Goal: Task Accomplishment & Management: Use online tool/utility

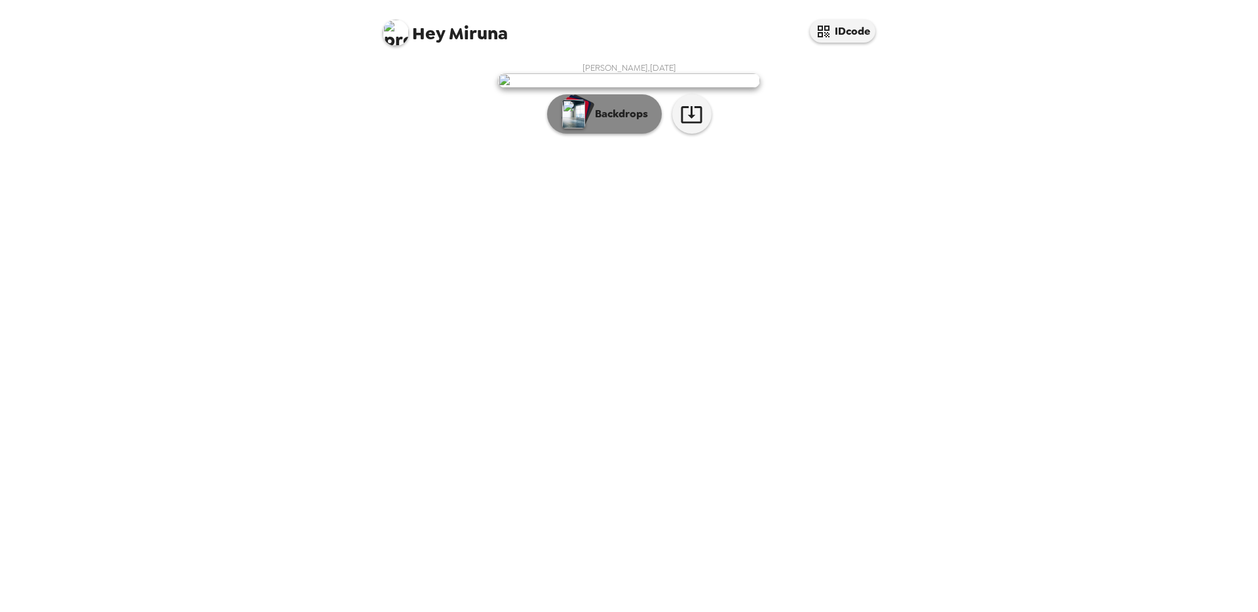
click at [632, 122] on p "Backdrops" at bounding box center [618, 114] width 60 height 16
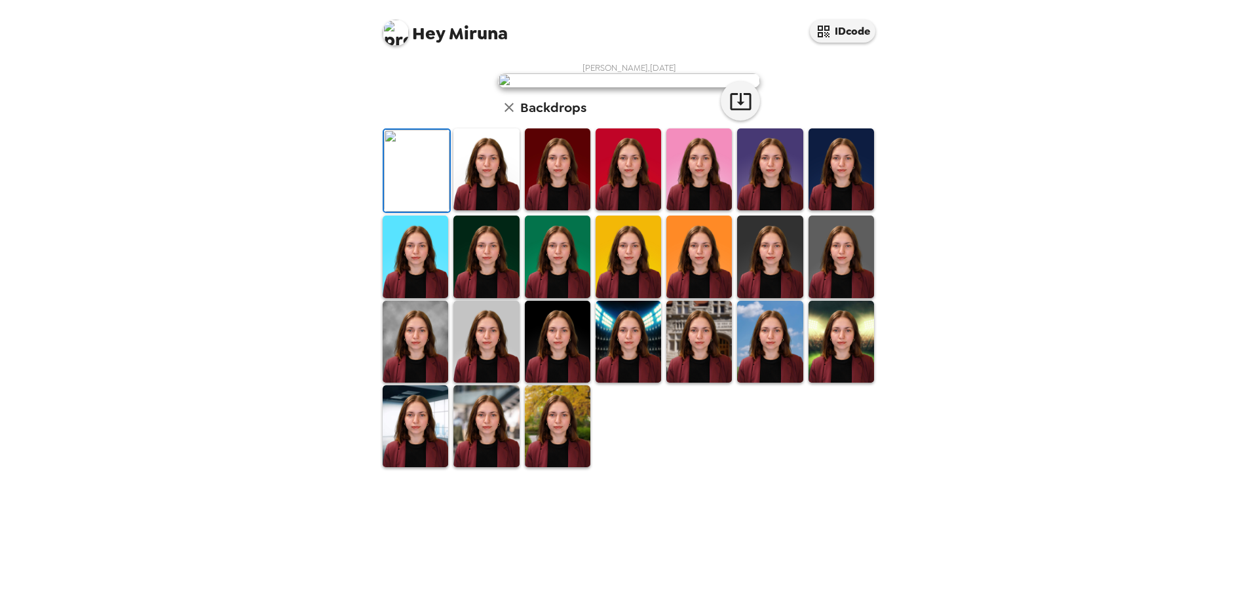
scroll to position [186, 0]
click at [630, 383] on img at bounding box center [629, 342] width 66 height 82
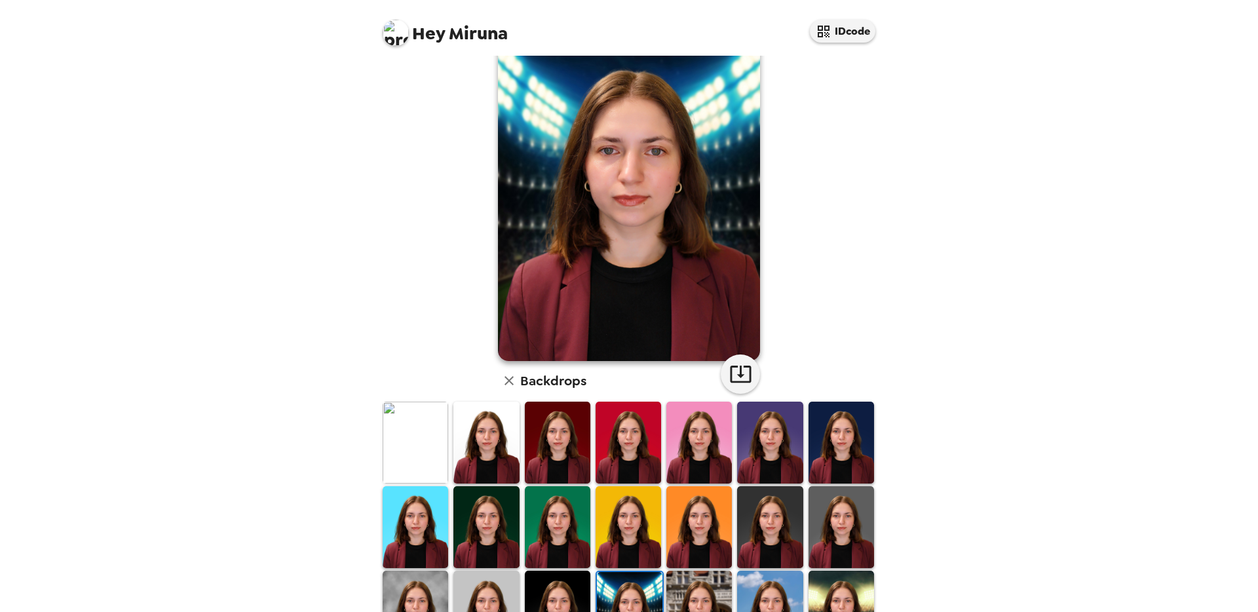
scroll to position [81, 0]
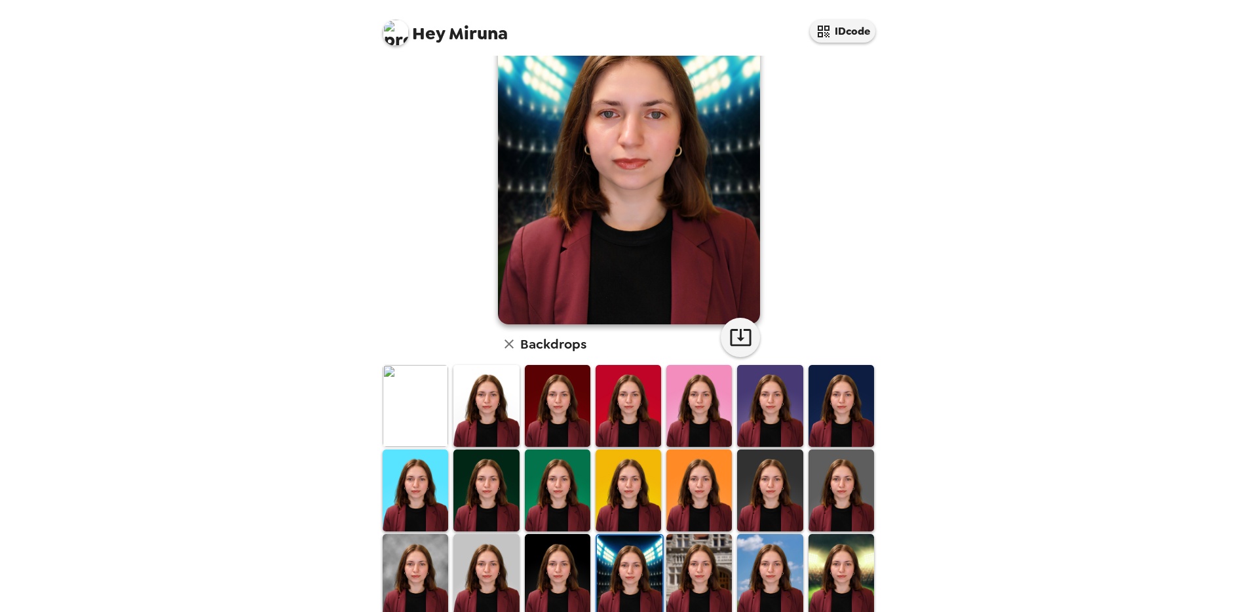
click at [630, 449] on img at bounding box center [629, 490] width 66 height 82
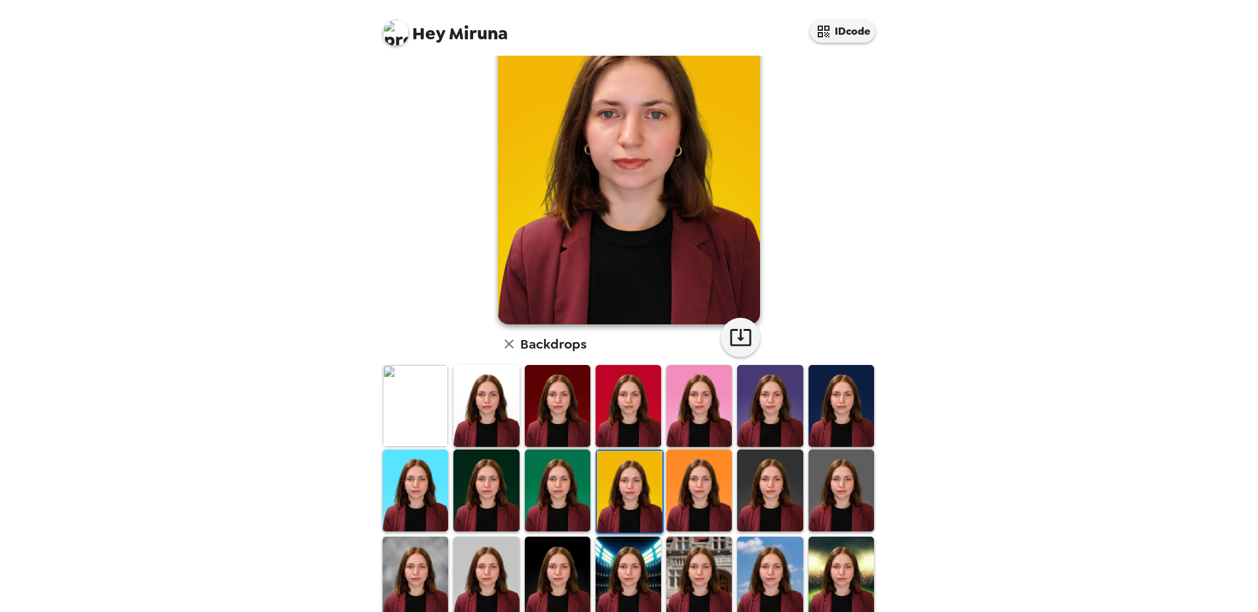
click at [612, 432] on img at bounding box center [629, 406] width 66 height 82
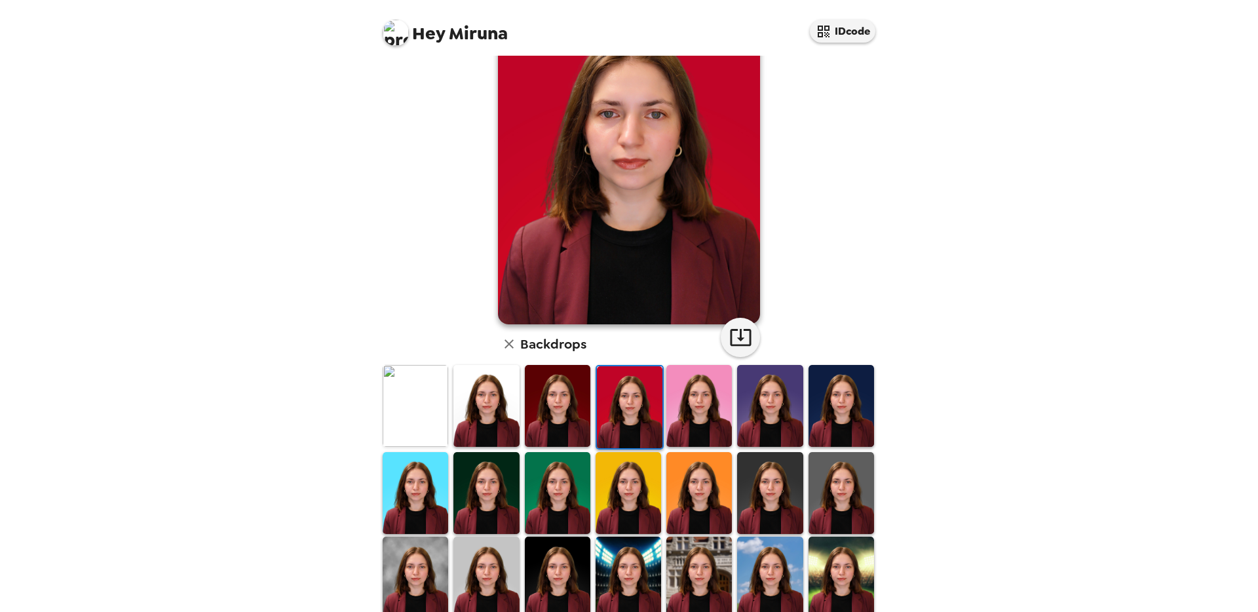
click at [570, 419] on img at bounding box center [558, 406] width 66 height 82
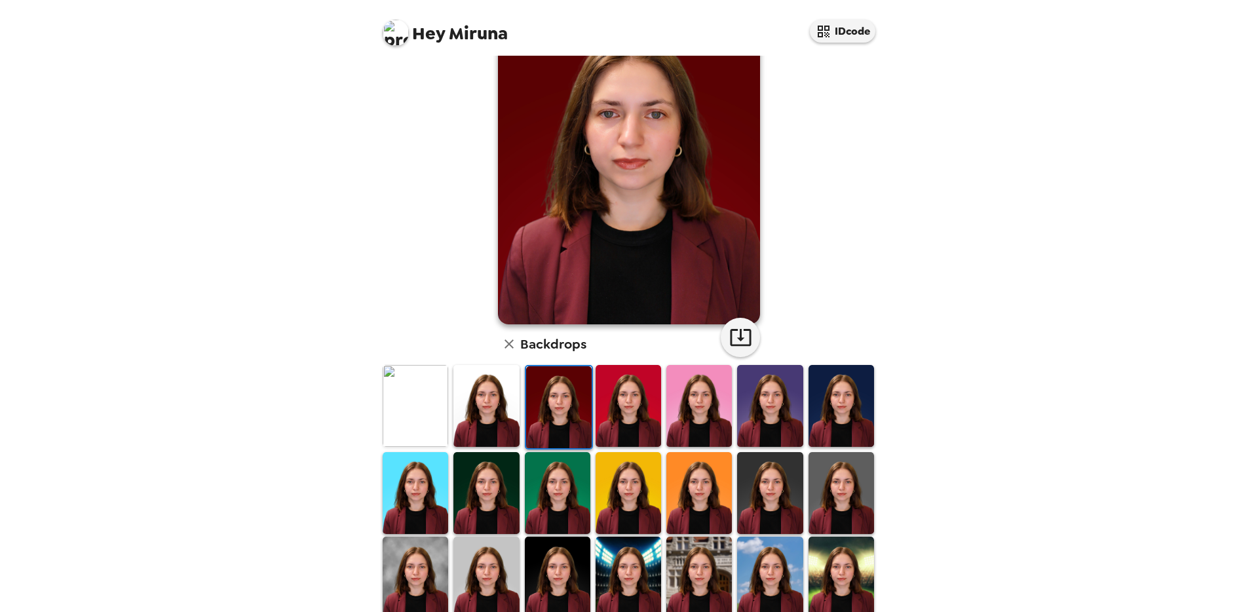
click at [495, 397] on img at bounding box center [486, 406] width 66 height 82
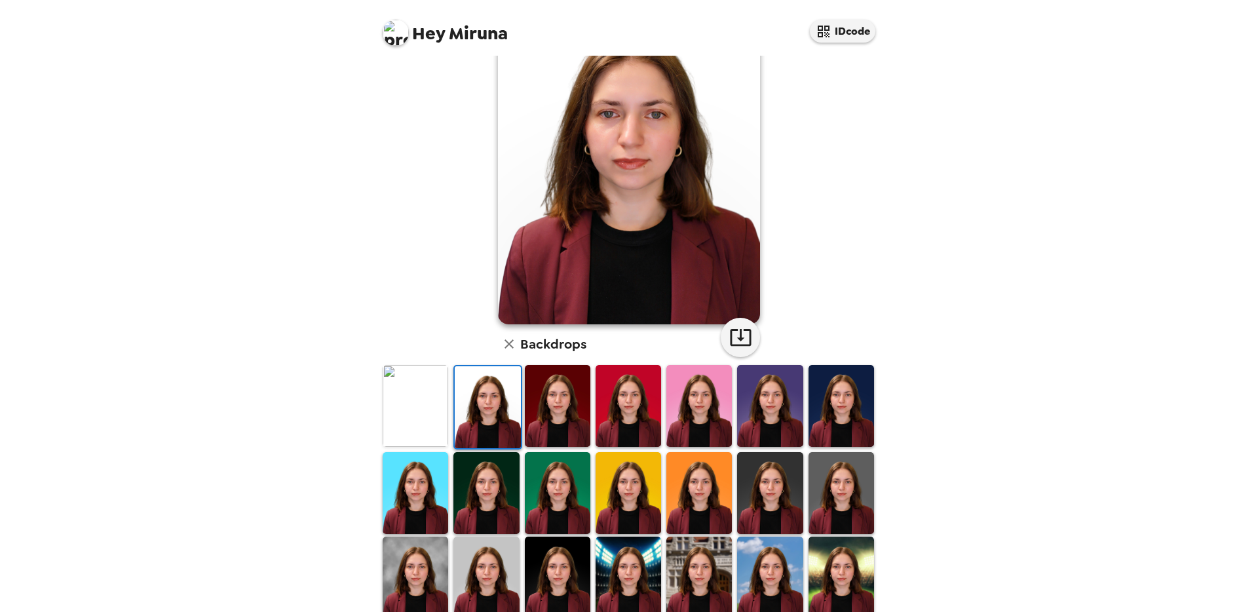
click at [432, 402] on img at bounding box center [416, 406] width 66 height 82
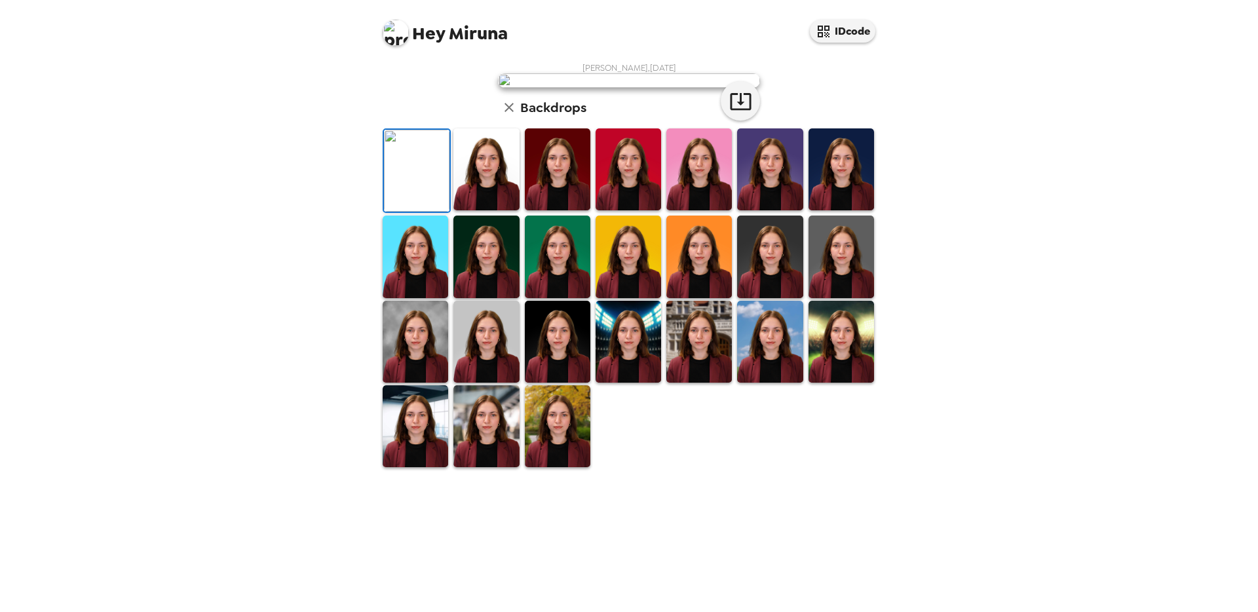
click at [499, 210] on img at bounding box center [486, 169] width 66 height 82
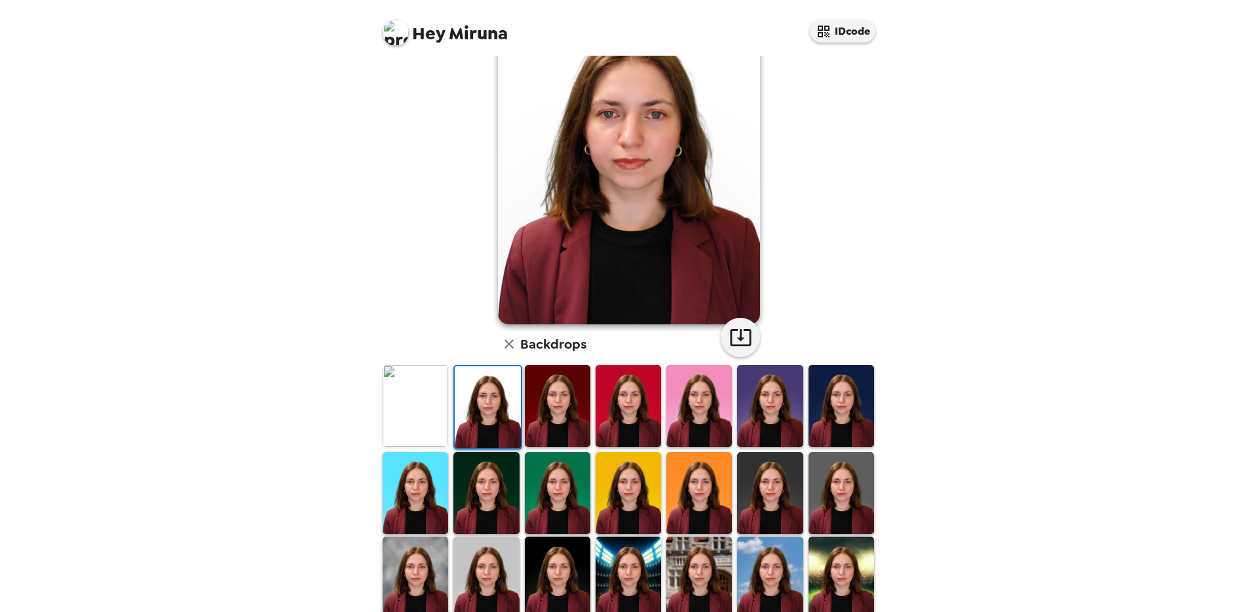
click at [596, 415] on img at bounding box center [629, 406] width 66 height 82
